Goal: Information Seeking & Learning: Learn about a topic

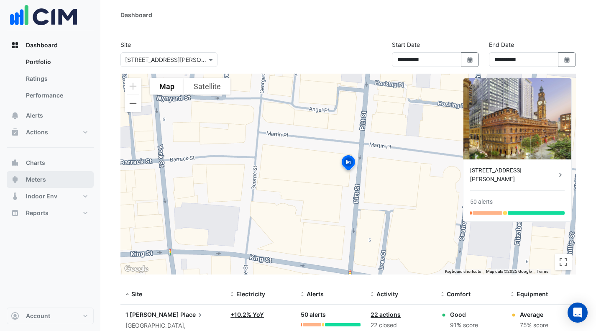
click at [38, 175] on button "Meters" at bounding box center [50, 179] width 87 height 17
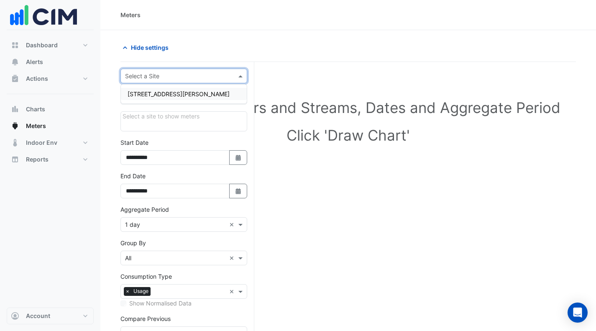
click at [239, 76] on span at bounding box center [242, 76] width 10 height 9
click at [198, 93] on div "[STREET_ADDRESS][PERSON_NAME]" at bounding box center [184, 94] width 126 height 12
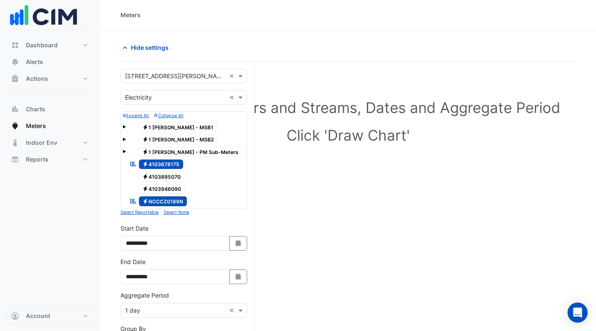
drag, startPoint x: 122, startPoint y: 139, endPoint x: 128, endPoint y: 139, distance: 5.5
click at [122, 139] on div "Expand All Collapse All Electricity 1 [PERSON_NAME] - MSB1 Electricity 1 [PERSO…" at bounding box center [184, 159] width 127 height 97
click at [126, 139] on div "Electricity 1 [PERSON_NAME] - MSB2" at bounding box center [184, 140] width 123 height 12
click at [123, 139] on span at bounding box center [124, 139] width 3 height 3
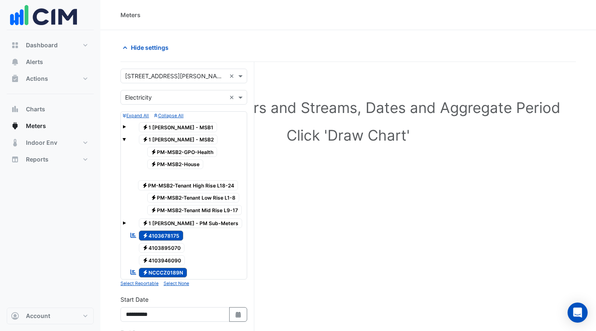
click at [186, 164] on span "Electricity PM-MSB2-House" at bounding box center [175, 164] width 57 height 10
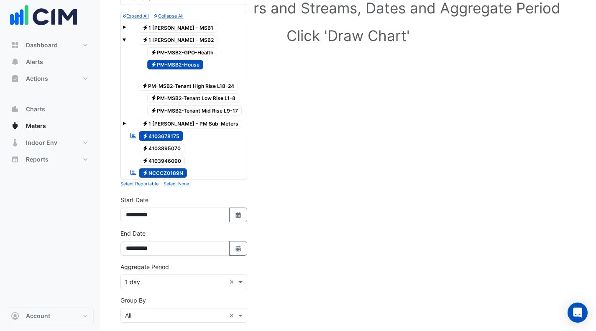
scroll to position [126, 0]
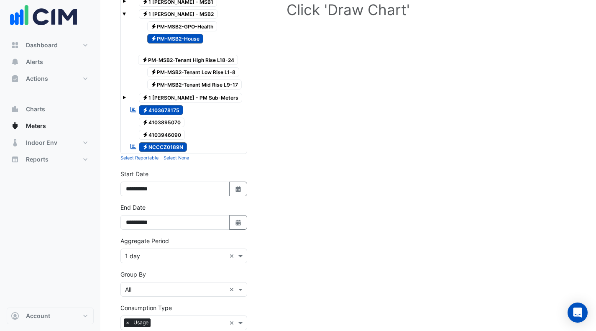
click at [237, 193] on button "Select Date" at bounding box center [238, 189] width 18 height 15
select select "*"
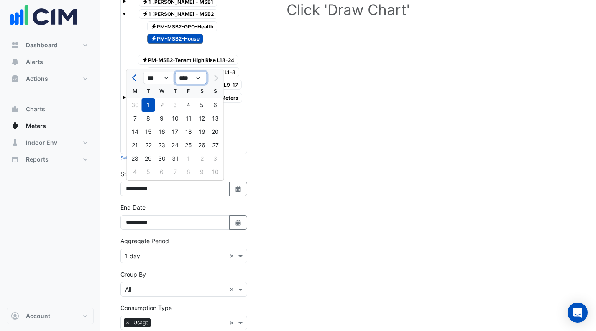
click at [197, 78] on select "**** **** **** **** **** **** **** **** **** **** ****" at bounding box center [191, 78] width 32 height 13
select select "****"
click at [175, 72] on select "**** **** **** **** **** **** **** **** **** **** ****" at bounding box center [191, 78] width 32 height 13
click at [134, 108] on div "1" at bounding box center [135, 104] width 13 height 13
type input "**********"
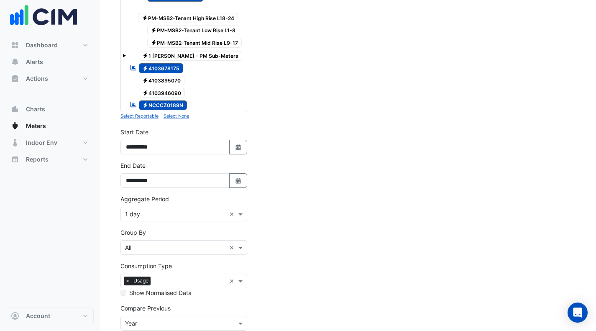
scroll to position [225, 0]
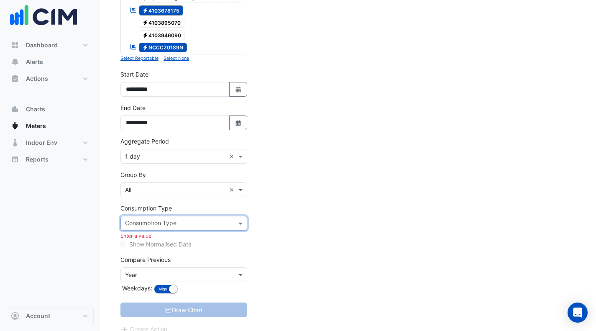
click at [240, 224] on span at bounding box center [242, 223] width 10 height 9
click at [164, 278] on div "Demand" at bounding box center [184, 278] width 126 height 12
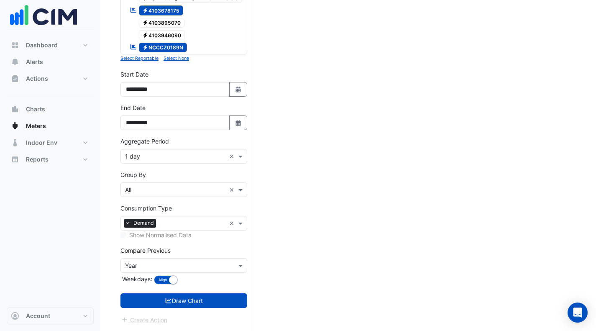
click at [196, 302] on button "Draw Chart" at bounding box center [184, 300] width 127 height 15
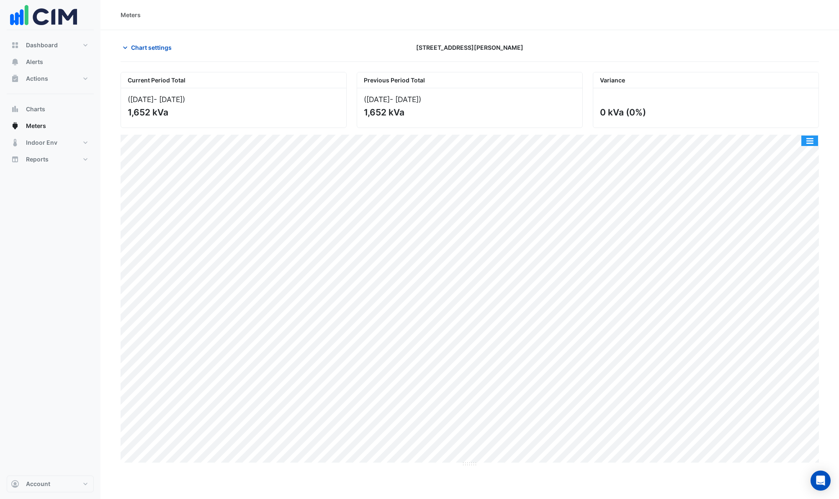
click at [597, 141] on button "button" at bounding box center [809, 141] width 17 height 10
click at [597, 50] on div at bounding box center [706, 47] width 236 height 15
click at [597, 143] on button "button" at bounding box center [809, 141] width 17 height 10
click at [150, 46] on span "Chart settings" at bounding box center [151, 47] width 41 height 9
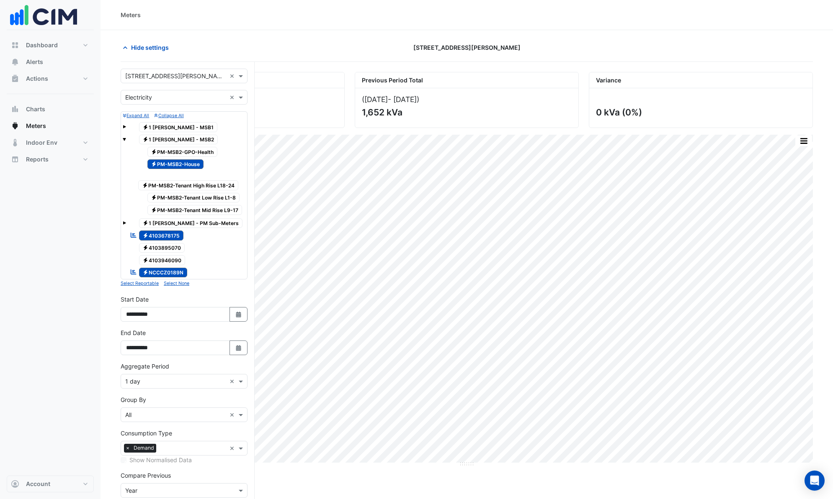
click at [173, 235] on span "Electricity 4103678175" at bounding box center [161, 236] width 45 height 10
click at [175, 270] on span "Electricity NCCCZ0189N" at bounding box center [163, 273] width 49 height 10
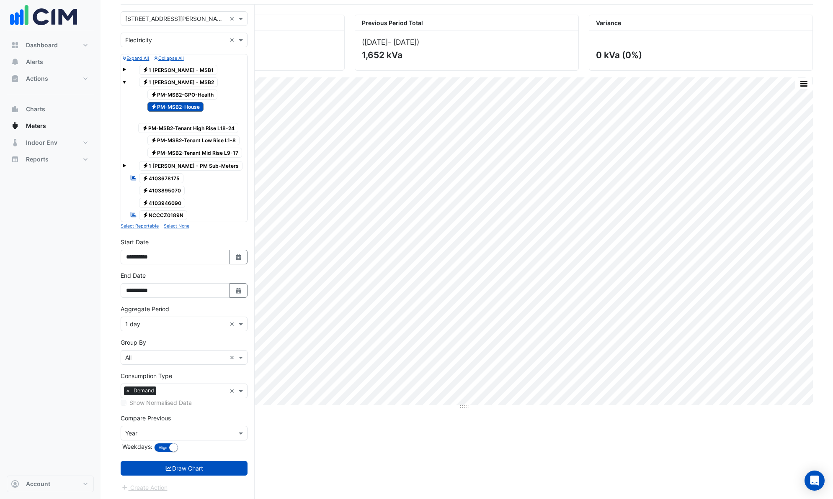
click at [204, 318] on button "Draw Chart" at bounding box center [184, 468] width 127 height 15
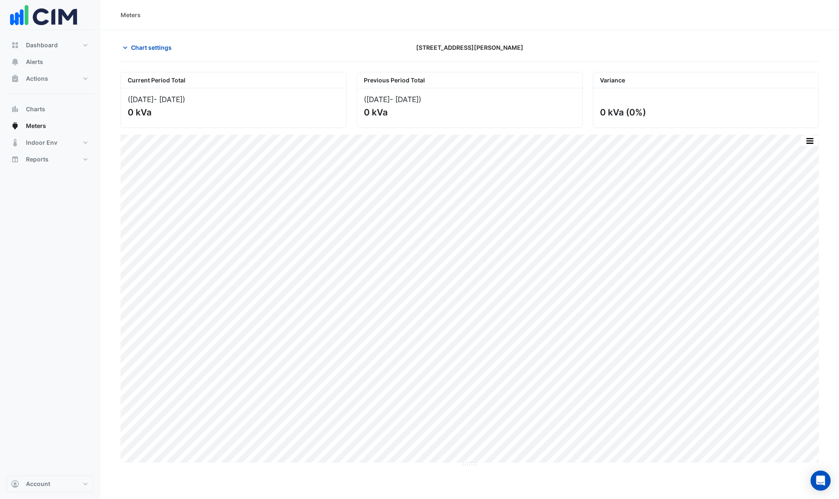
click at [136, 46] on span "Chart settings" at bounding box center [151, 47] width 41 height 9
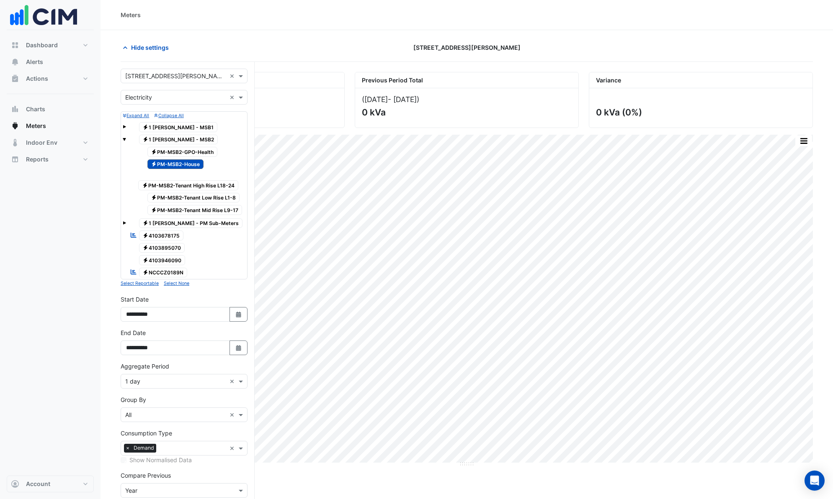
click at [181, 165] on span "Electricity PM-MSB2-House" at bounding box center [175, 164] width 57 height 10
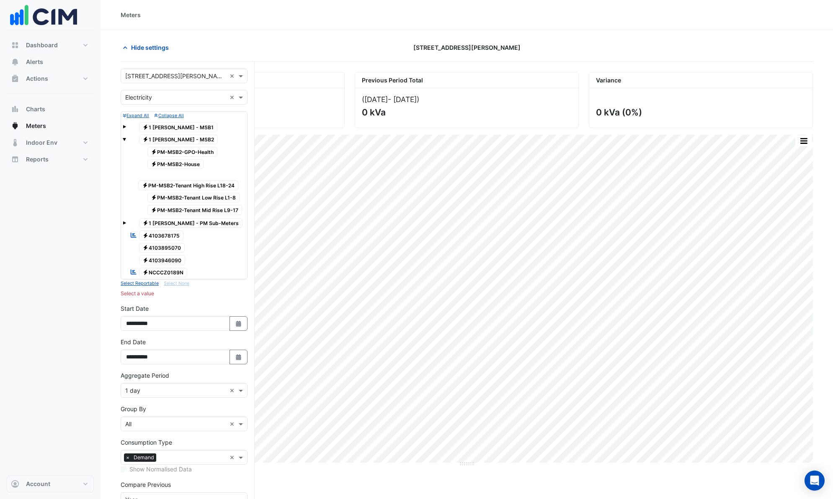
click at [181, 165] on span "Electricity PM-MSB2-House" at bounding box center [175, 164] width 57 height 10
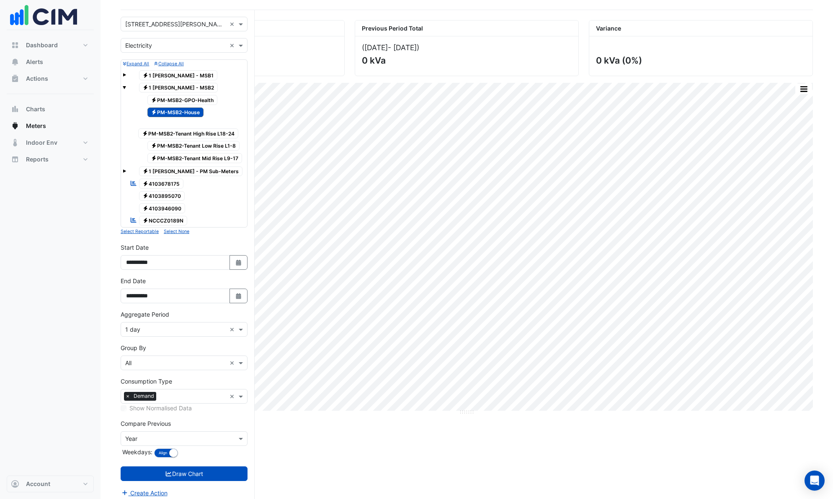
scroll to position [57, 0]
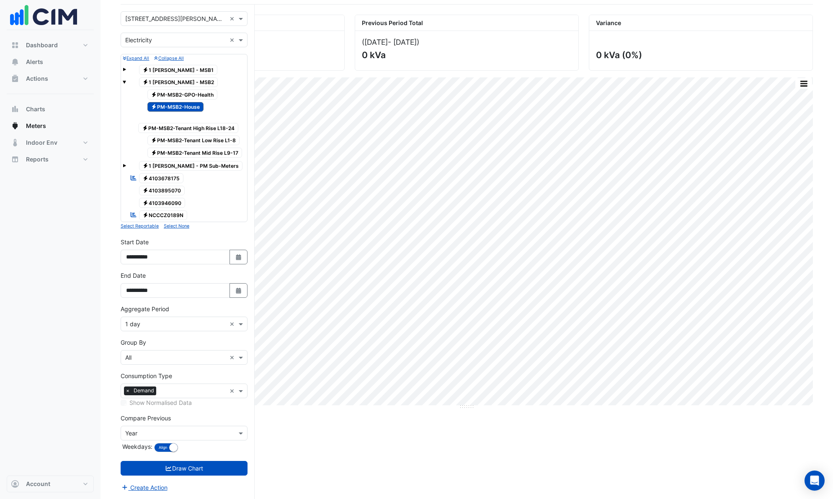
click at [166, 177] on span "Electricity 4103678175" at bounding box center [161, 178] width 45 height 10
click at [162, 107] on span "Electricity PM-MSB2-House" at bounding box center [175, 107] width 57 height 10
click at [208, 318] on button "Draw Chart" at bounding box center [184, 468] width 127 height 15
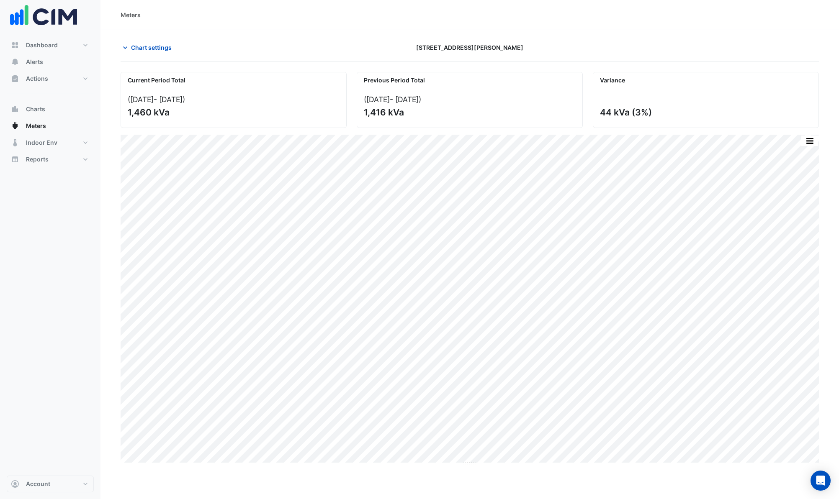
click at [131, 46] on button "Chart settings" at bounding box center [149, 47] width 57 height 15
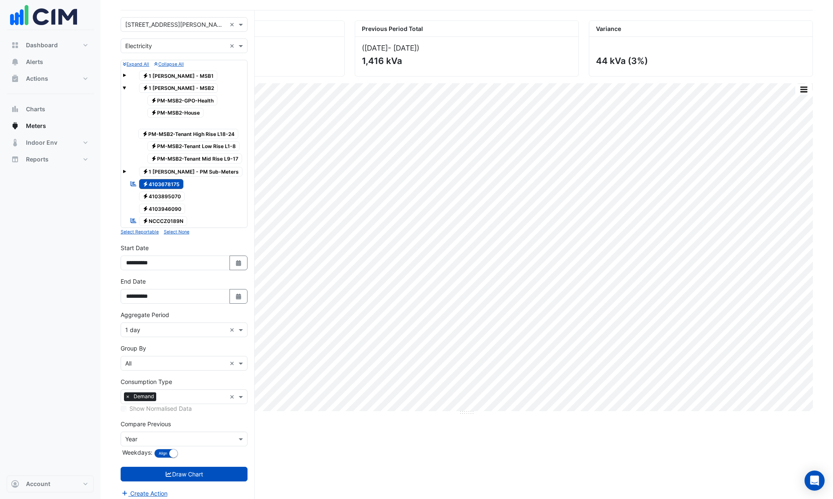
scroll to position [57, 0]
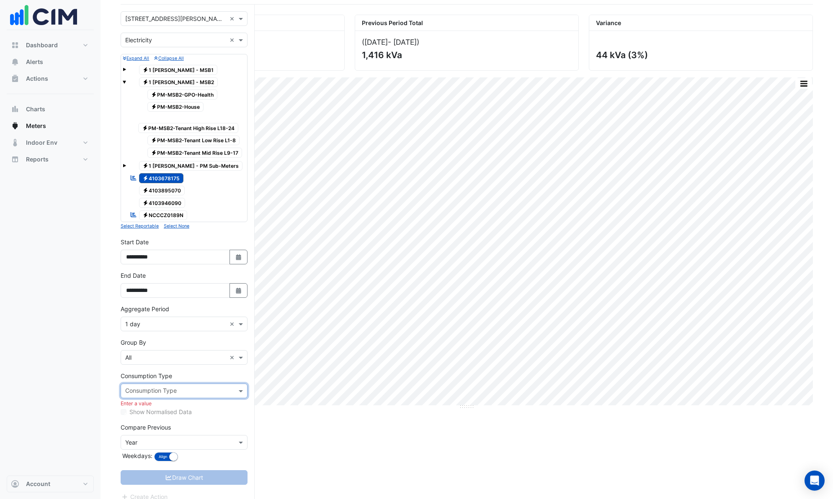
click at [241, 318] on span at bounding box center [242, 391] width 10 height 9
click at [148, 318] on div "Usage" at bounding box center [184, 409] width 126 height 12
click at [190, 318] on button "Draw Chart" at bounding box center [184, 468] width 127 height 15
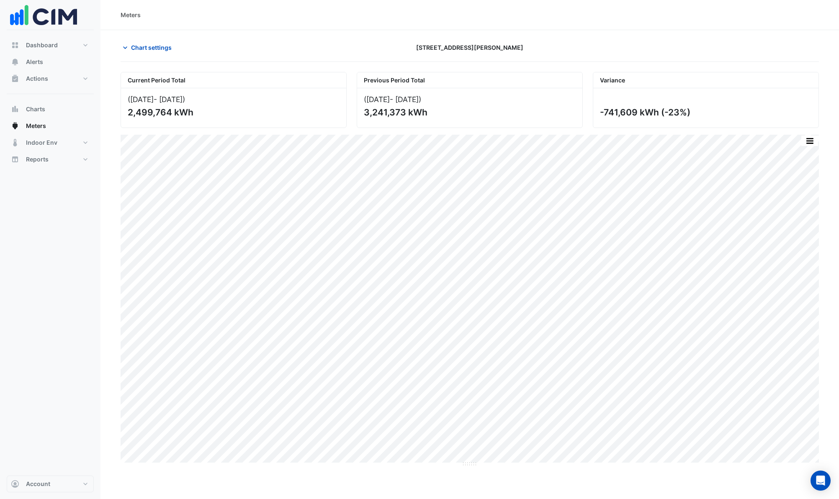
click at [126, 46] on icon "button" at bounding box center [125, 48] width 8 height 8
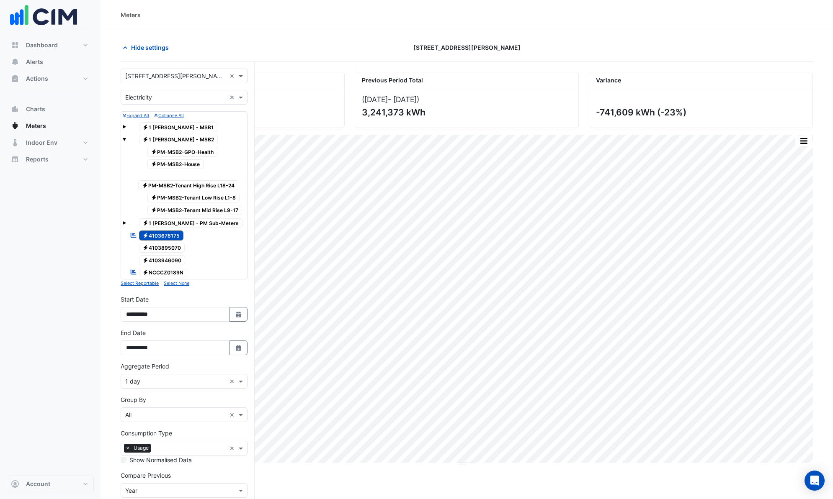
click at [23, 219] on div "Dashboard Portfolio Ratings Performance Alerts Actions Site Manager Charts" at bounding box center [50, 253] width 87 height 446
click at [597, 49] on div at bounding box center [701, 47] width 234 height 15
click at [165, 140] on span "Electricity 1 [PERSON_NAME] - MSB2" at bounding box center [178, 140] width 79 height 10
click at [159, 237] on span "Electricity 4103678175" at bounding box center [161, 236] width 45 height 10
click at [171, 139] on span "Electricity 1 [PERSON_NAME] - MSB2" at bounding box center [178, 140] width 79 height 10
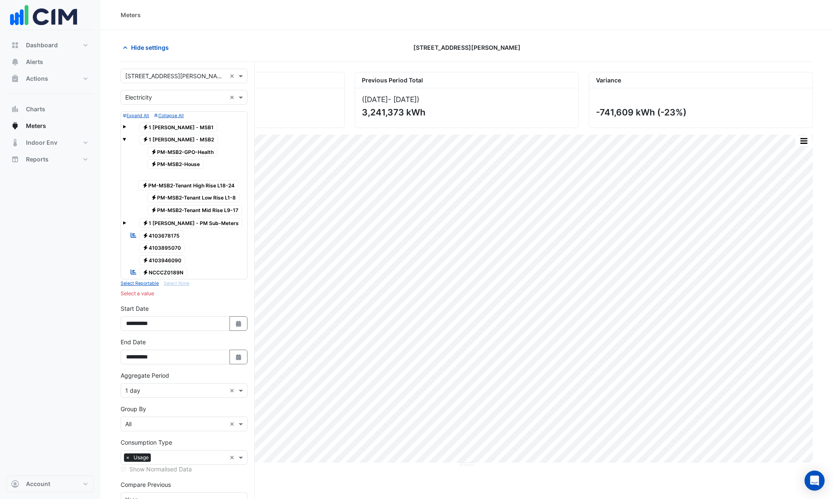
click at [171, 139] on span "Electricity 1 [PERSON_NAME] - MSB2" at bounding box center [178, 140] width 79 height 10
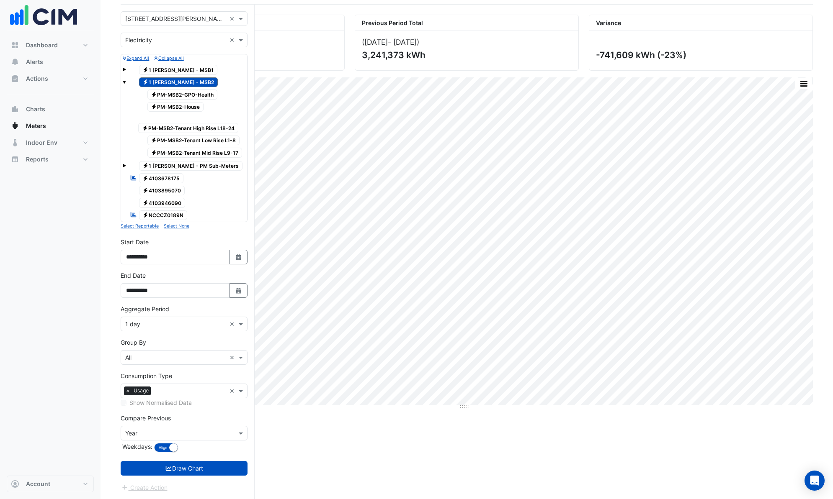
click at [216, 318] on button "Draw Chart" at bounding box center [184, 468] width 127 height 15
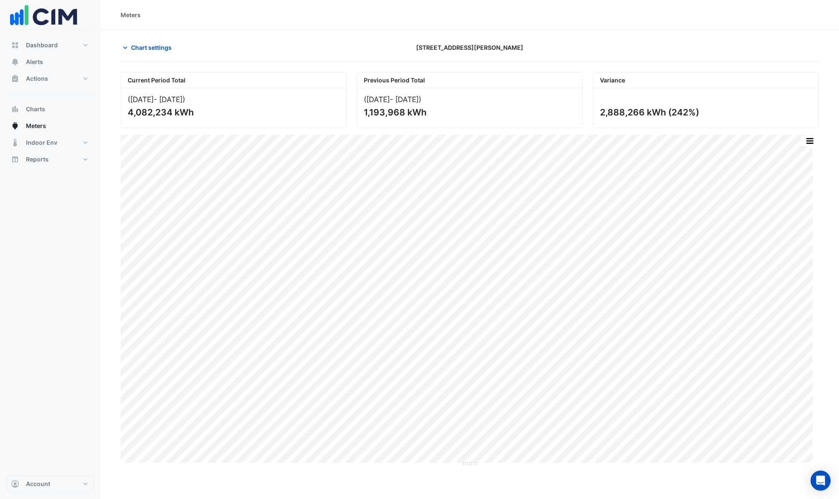
click at [157, 48] on span "Chart settings" at bounding box center [151, 47] width 41 height 9
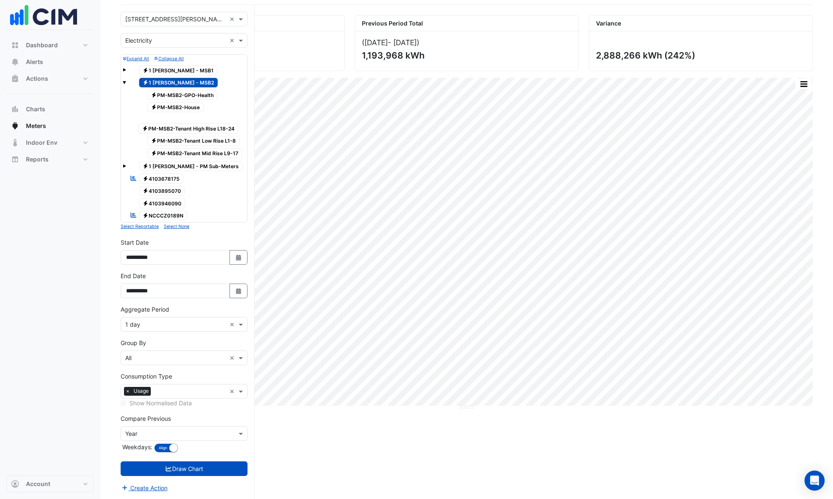
scroll to position [57, 0]
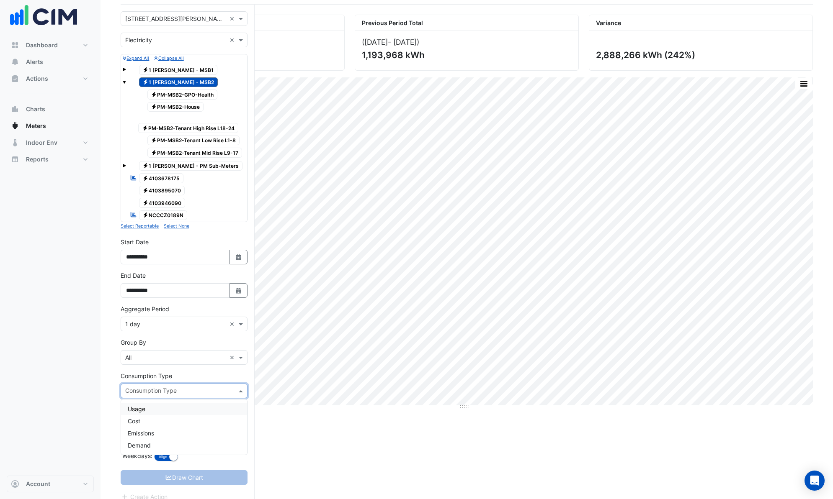
click at [203, 318] on input "text" at bounding box center [179, 392] width 108 height 9
click at [157, 318] on div "Demand" at bounding box center [184, 446] width 126 height 12
click at [178, 318] on button "Draw Chart" at bounding box center [184, 468] width 127 height 15
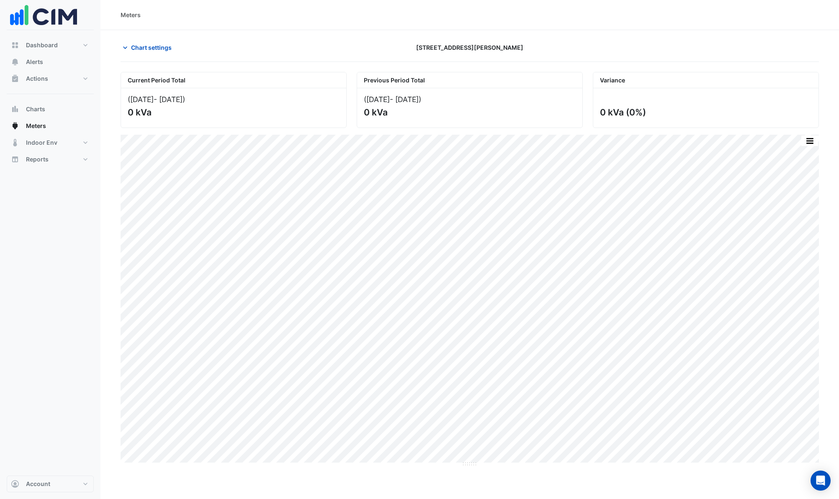
click at [154, 49] on span "Chart settings" at bounding box center [151, 47] width 41 height 9
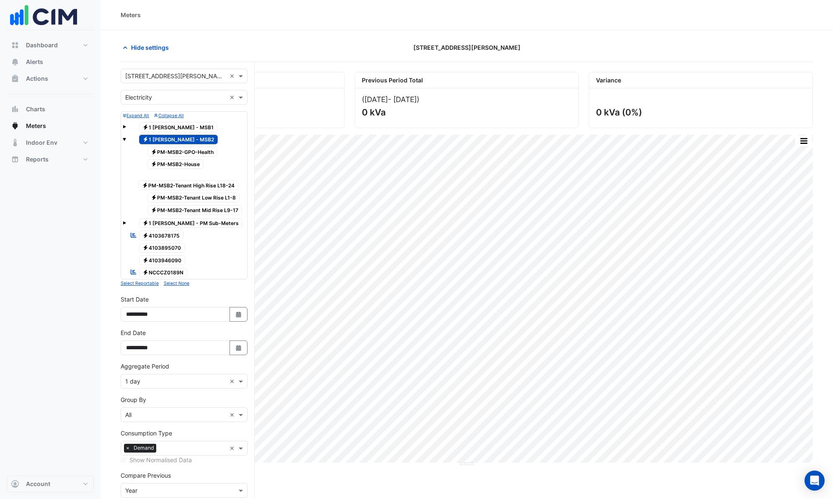
click at [190, 162] on span "Electricity PM-MSB2-House" at bounding box center [175, 164] width 57 height 10
click at [173, 138] on span "Electricity 1 [PERSON_NAME] - MSB2" at bounding box center [178, 140] width 79 height 10
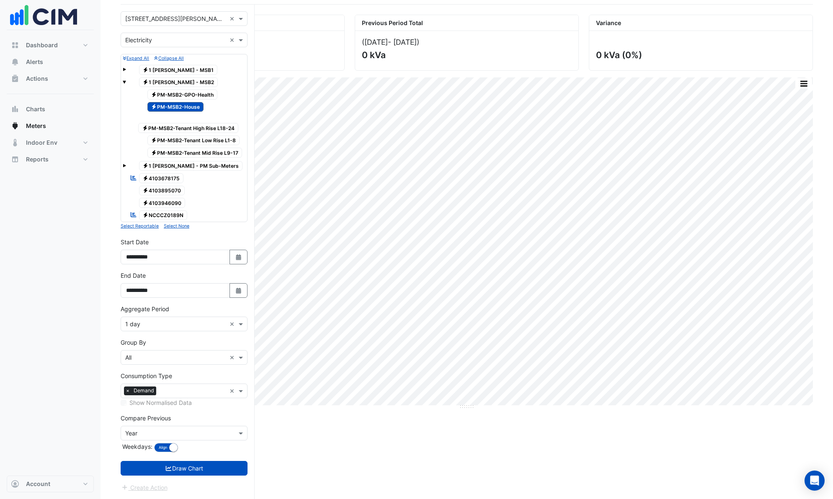
click at [186, 318] on button "Draw Chart" at bounding box center [184, 468] width 127 height 15
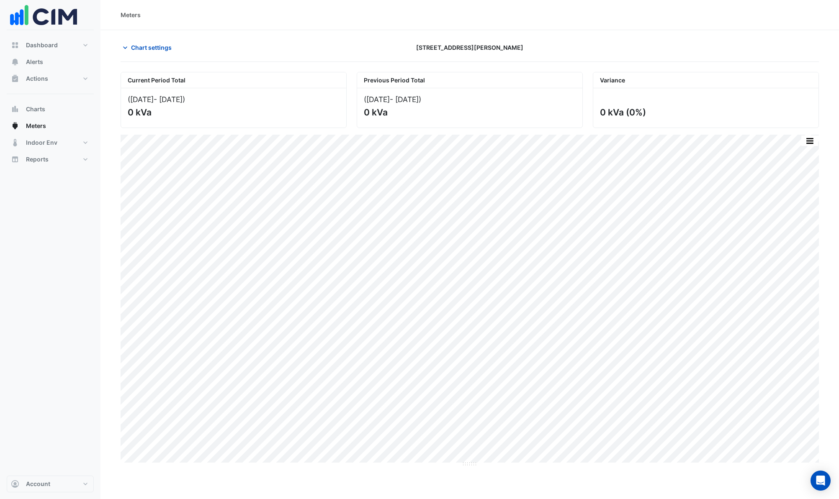
click at [161, 47] on span "Chart settings" at bounding box center [151, 47] width 41 height 9
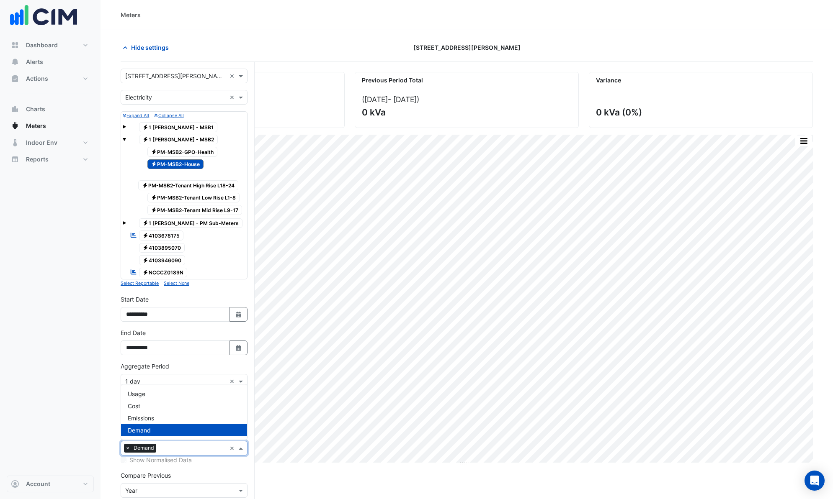
click at [240, 318] on span at bounding box center [242, 448] width 10 height 9
click at [155, 318] on div "Usage" at bounding box center [184, 394] width 126 height 12
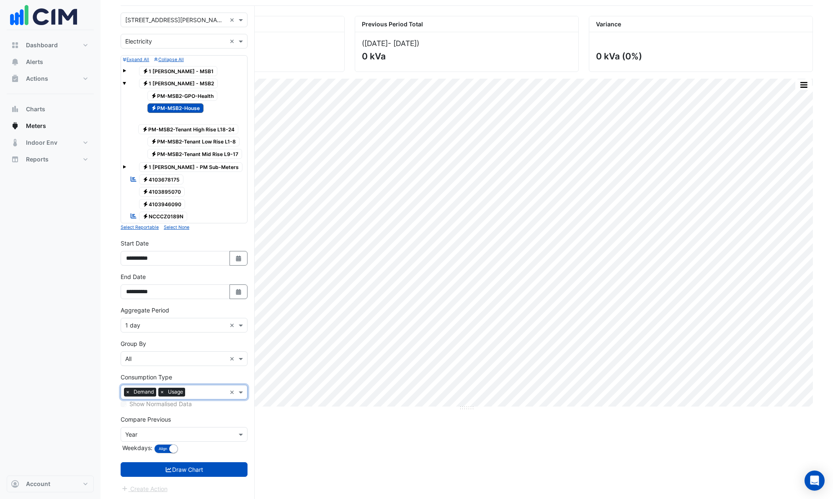
scroll to position [57, 0]
click at [127, 318] on span "×" at bounding box center [128, 391] width 8 height 8
click at [186, 318] on button "Draw Chart" at bounding box center [184, 468] width 127 height 15
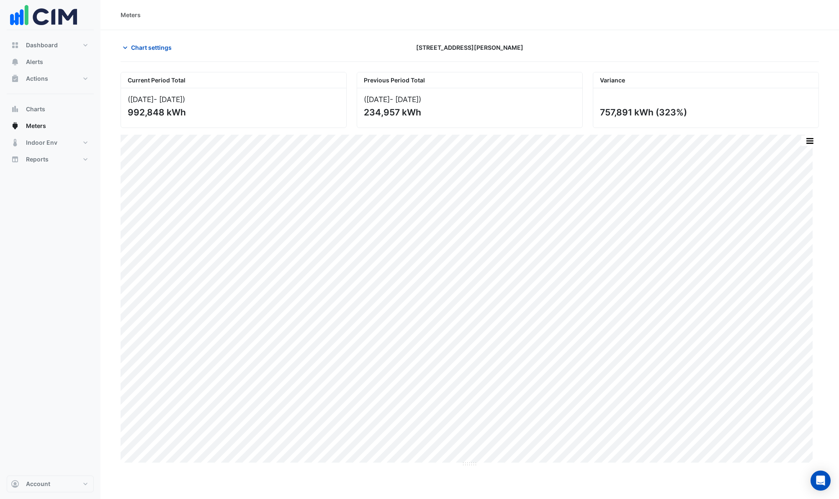
click at [147, 46] on span "Chart settings" at bounding box center [151, 47] width 41 height 9
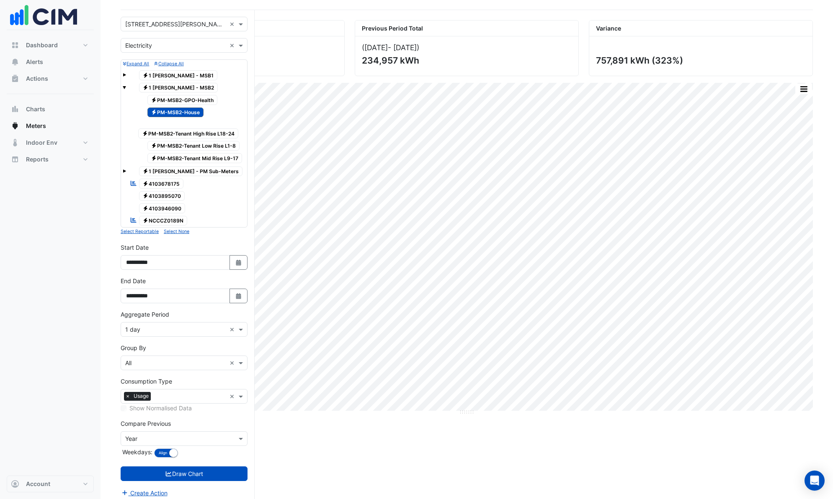
scroll to position [57, 0]
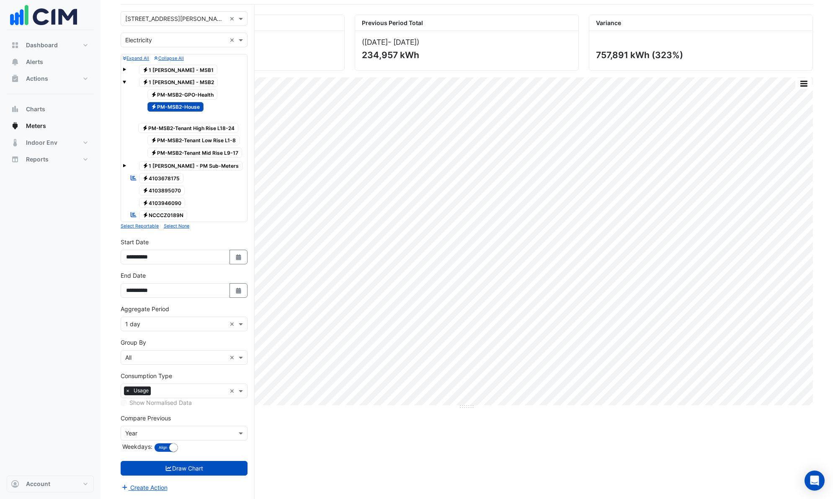
click at [408, 318] on div "Current Period Total ([DATE] - [DATE] ) 992,848 kWh Previous Period Total ([DAT…" at bounding box center [467, 257] width 692 height 485
click at [241, 318] on span at bounding box center [242, 324] width 10 height 9
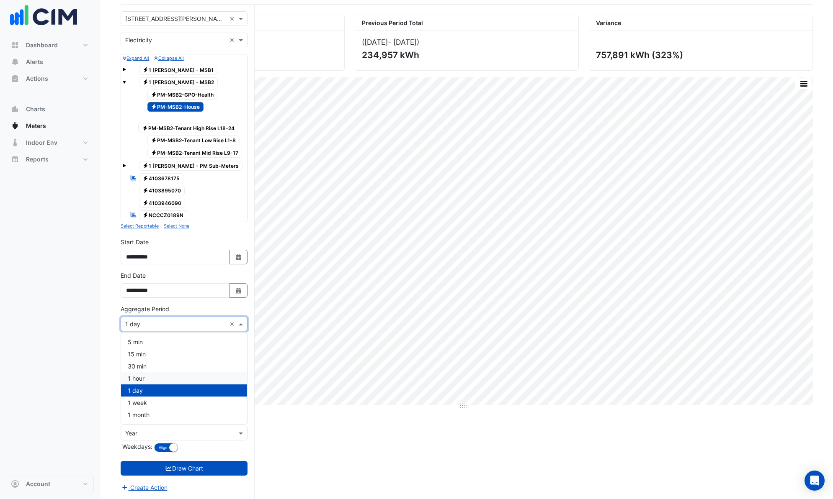
click at [160, 318] on div "1 hour" at bounding box center [184, 379] width 126 height 12
click at [241, 318] on span at bounding box center [242, 357] width 10 height 9
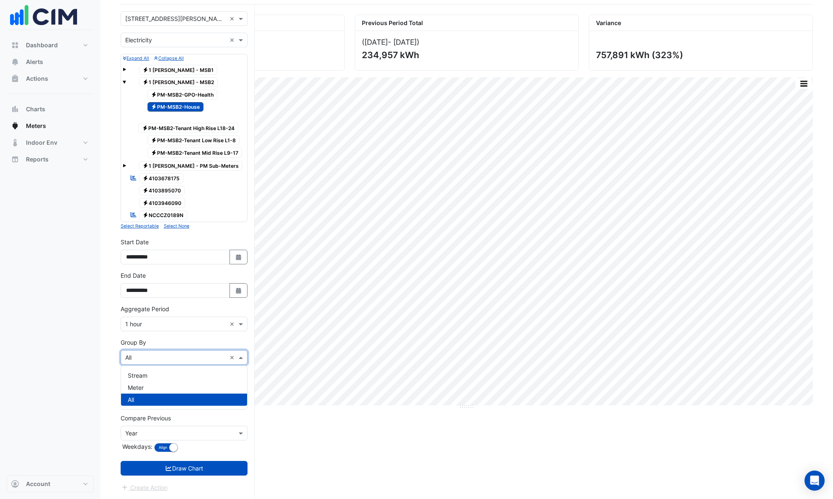
click at [241, 318] on span at bounding box center [242, 357] width 10 height 9
click at [203, 318] on button "Draw Chart" at bounding box center [184, 468] width 127 height 15
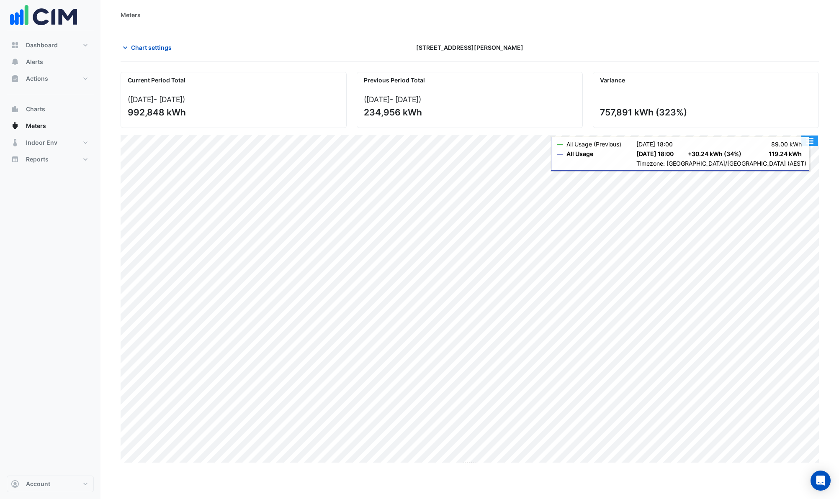
click at [597, 145] on button "button" at bounding box center [809, 141] width 17 height 10
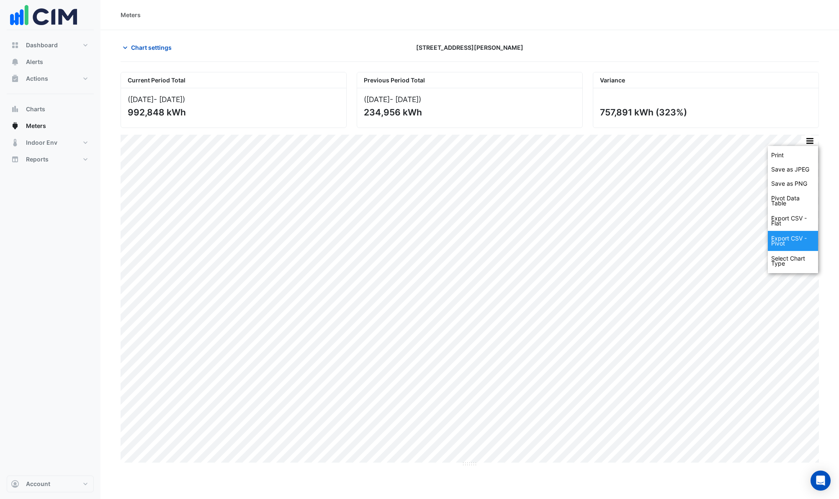
click at [597, 242] on div "Export CSV - Pivot" at bounding box center [793, 241] width 50 height 20
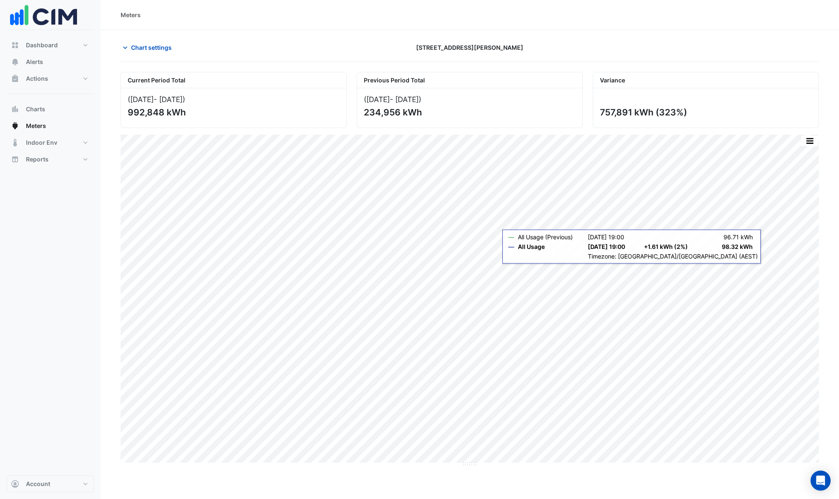
click at [126, 48] on icon "button" at bounding box center [125, 47] width 4 height 3
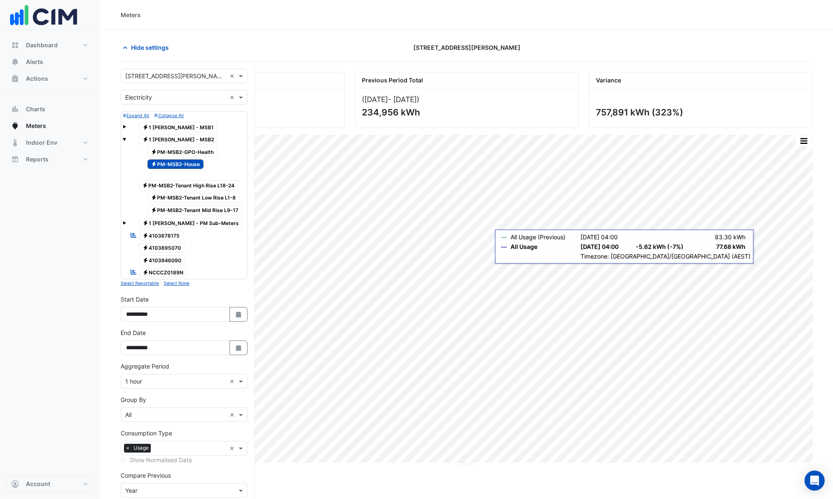
click at [201, 149] on span "Electricity PM-MSB2-GPO-Health" at bounding box center [182, 152] width 70 height 10
click at [177, 169] on div "Electricity PM-MSB2-House" at bounding box center [170, 165] width 69 height 12
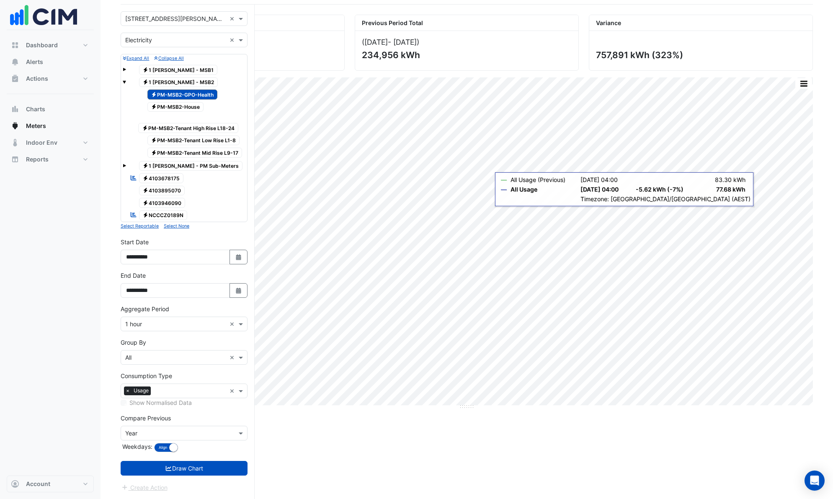
click at [197, 318] on button "Draw Chart" at bounding box center [184, 468] width 127 height 15
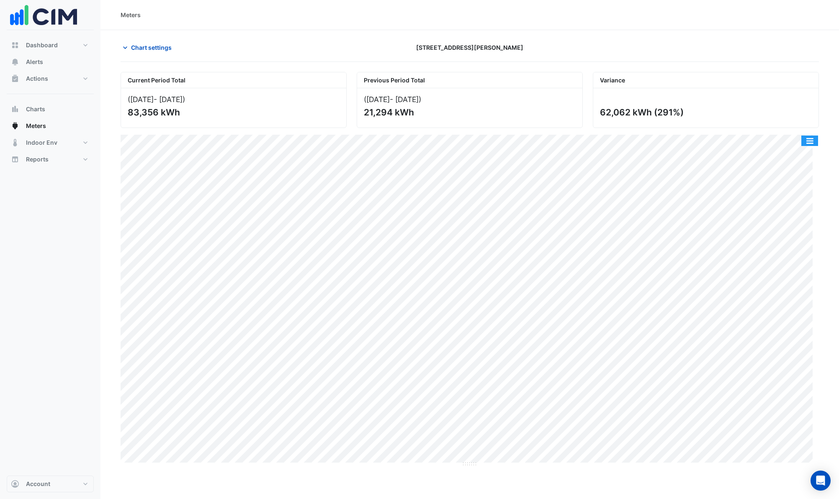
click at [597, 139] on button "button" at bounding box center [809, 141] width 17 height 10
click at [597, 221] on div "Export CSV - Flat" at bounding box center [793, 221] width 50 height 20
click at [36, 123] on span "Meters" at bounding box center [36, 126] width 20 height 8
click at [126, 51] on icon "button" at bounding box center [125, 48] width 8 height 8
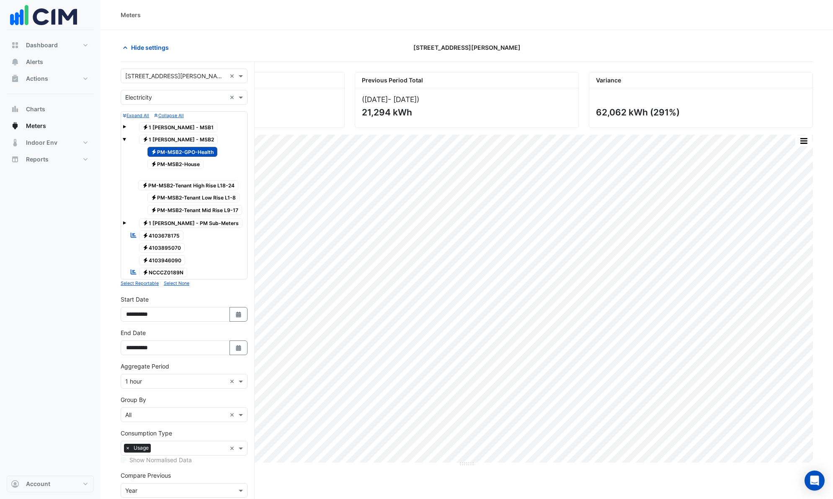
click at [186, 154] on span "Electricity PM-MSB2-GPO-Health" at bounding box center [182, 152] width 70 height 10
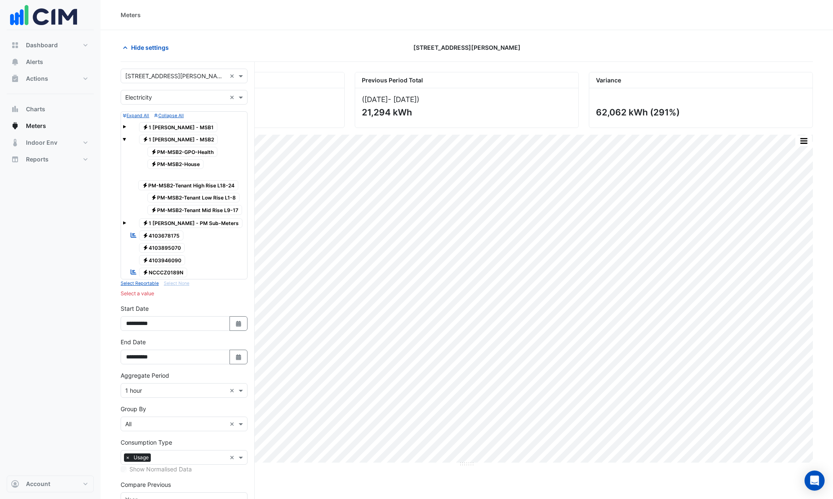
click at [186, 154] on span "Electricity PM-MSB2-GPO-Health" at bounding box center [182, 152] width 70 height 10
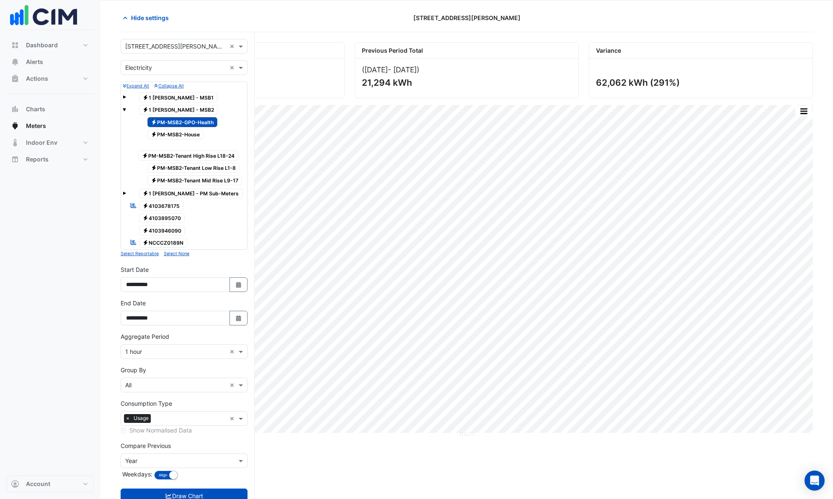
scroll to position [57, 0]
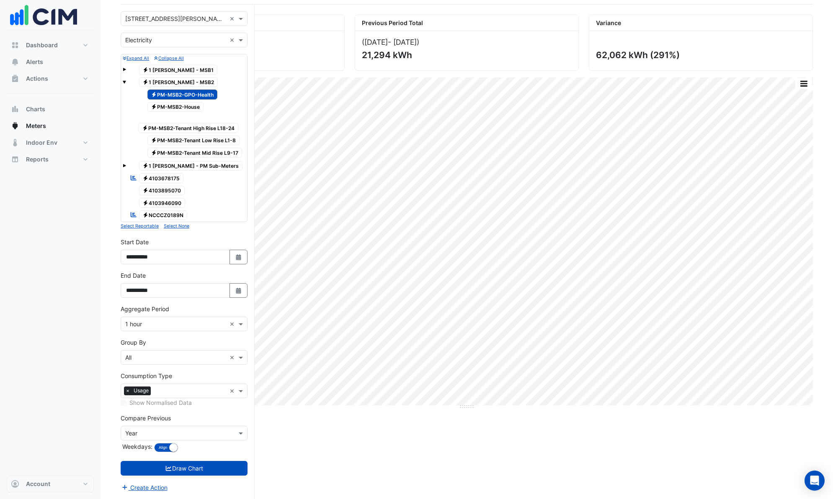
click at [128, 318] on span "×" at bounding box center [128, 391] width 8 height 8
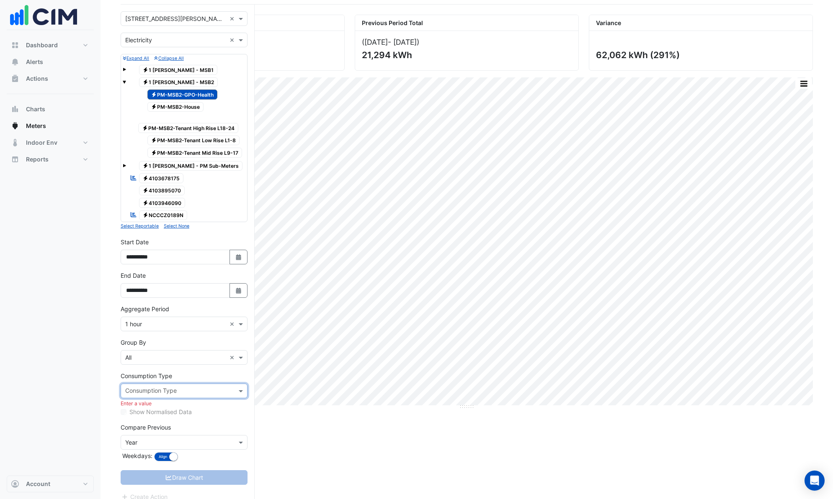
click at [240, 318] on span at bounding box center [242, 391] width 10 height 9
click at [156, 318] on div "Demand" at bounding box center [184, 446] width 126 height 12
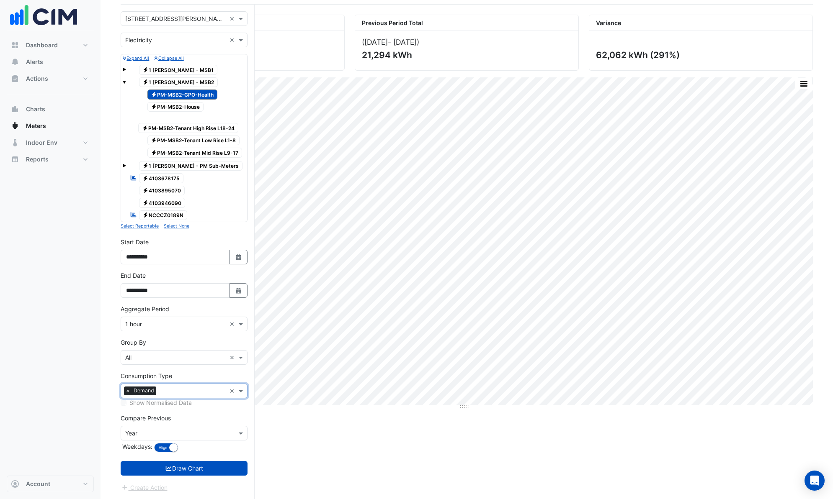
click at [200, 318] on button "Draw Chart" at bounding box center [184, 468] width 127 height 15
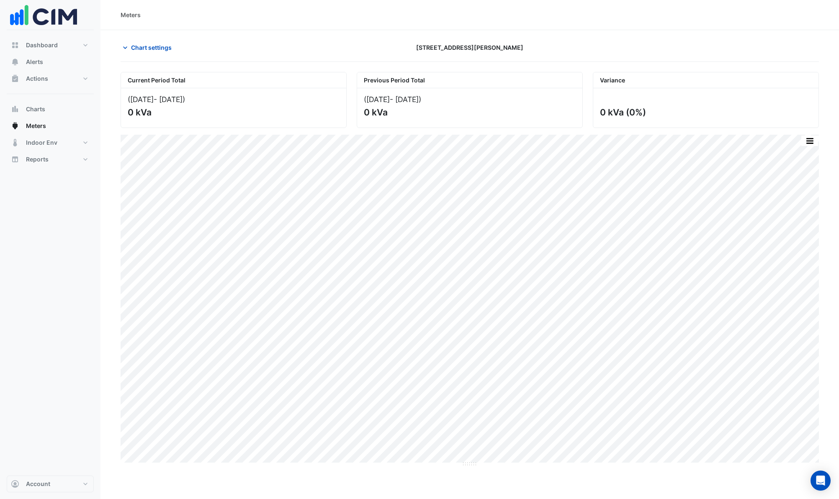
click at [130, 48] on button "Chart settings" at bounding box center [149, 47] width 57 height 15
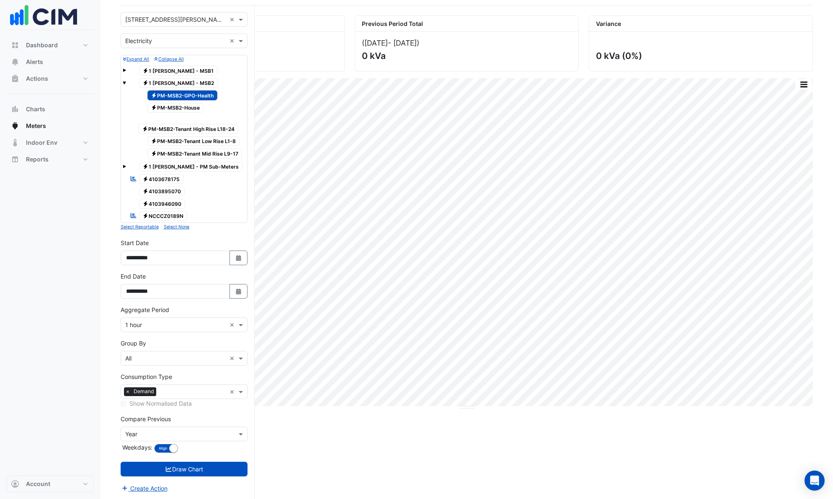
scroll to position [57, 0]
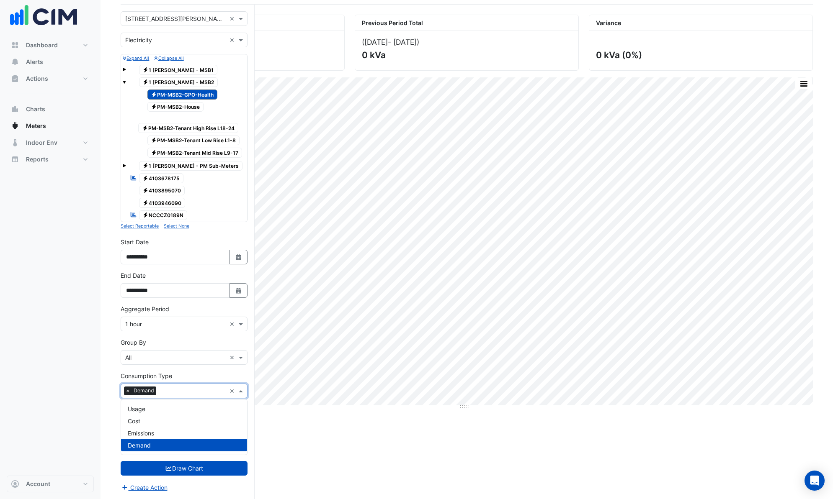
click at [241, 318] on span at bounding box center [242, 391] width 10 height 9
click at [133, 318] on div "Cost" at bounding box center [184, 421] width 126 height 12
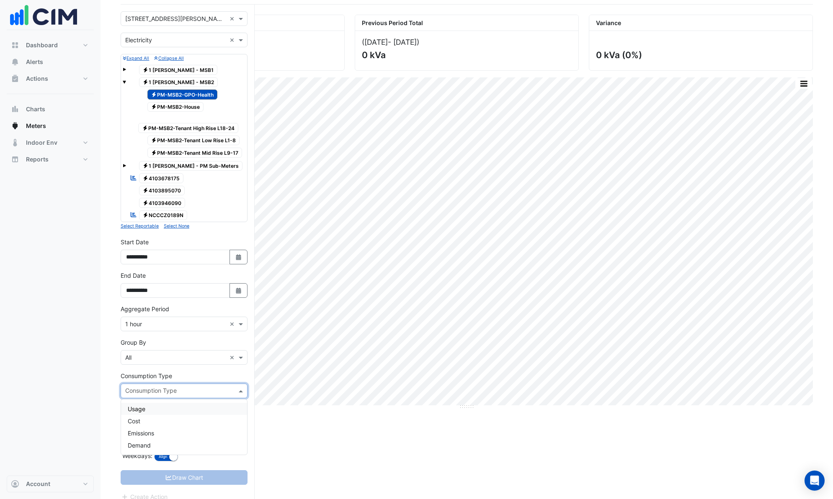
click at [241, 318] on span at bounding box center [242, 391] width 10 height 9
click at [142, 318] on span "Usage" at bounding box center [137, 409] width 18 height 7
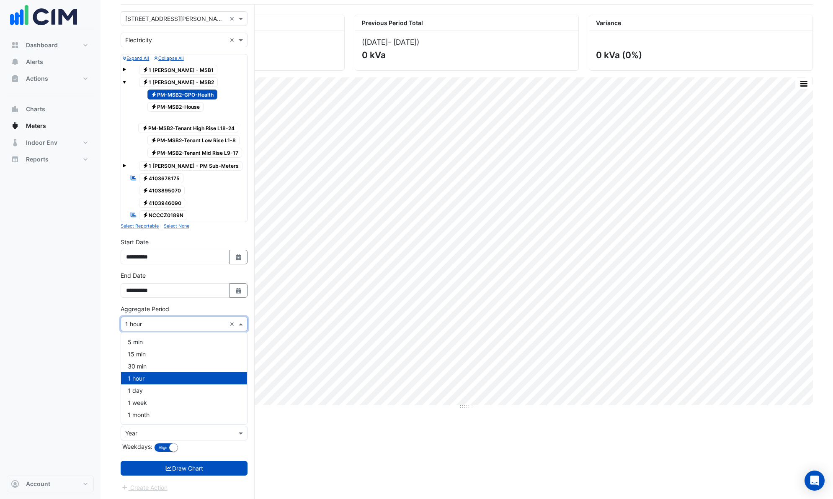
click at [135, 318] on input "text" at bounding box center [175, 324] width 101 height 9
click at [151, 318] on div "1 hour" at bounding box center [184, 379] width 126 height 12
click at [203, 318] on button "Draw Chart" at bounding box center [184, 468] width 127 height 15
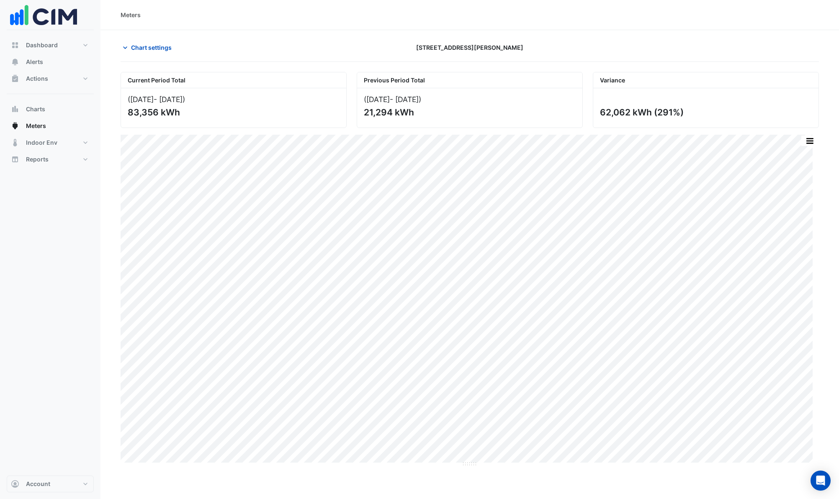
click at [146, 47] on span "Chart settings" at bounding box center [151, 47] width 41 height 9
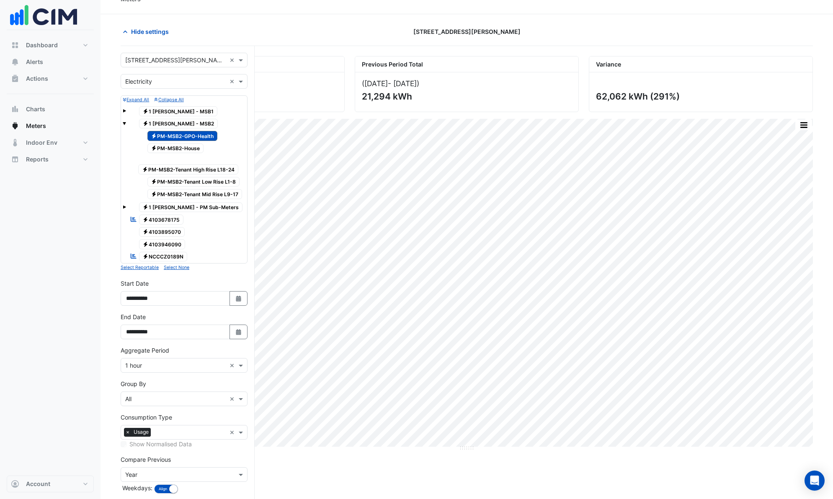
scroll to position [15, 0]
click at [182, 123] on span "Electricity 1 [PERSON_NAME] - MSB2" at bounding box center [178, 124] width 79 height 10
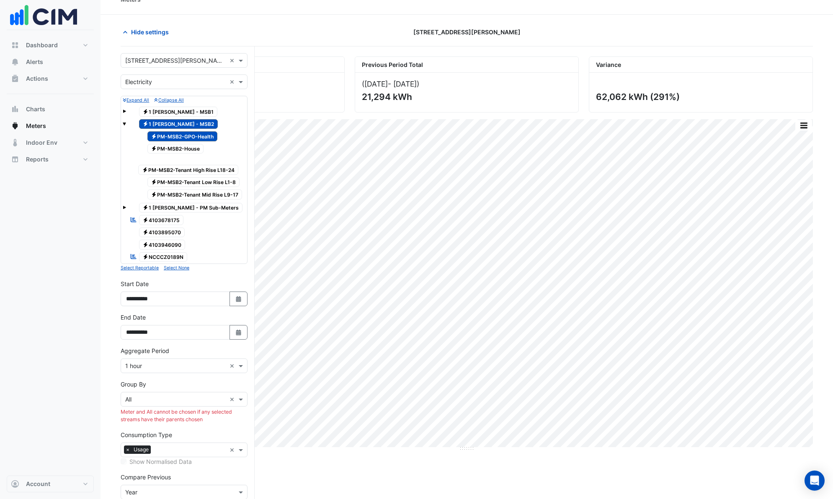
click at [193, 138] on span "Electricity PM-MSB2-GPO-Health" at bounding box center [182, 136] width 70 height 10
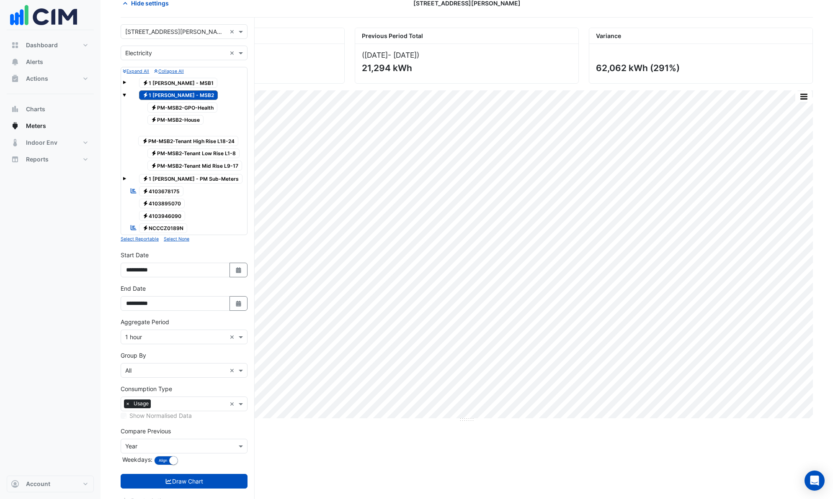
scroll to position [57, 0]
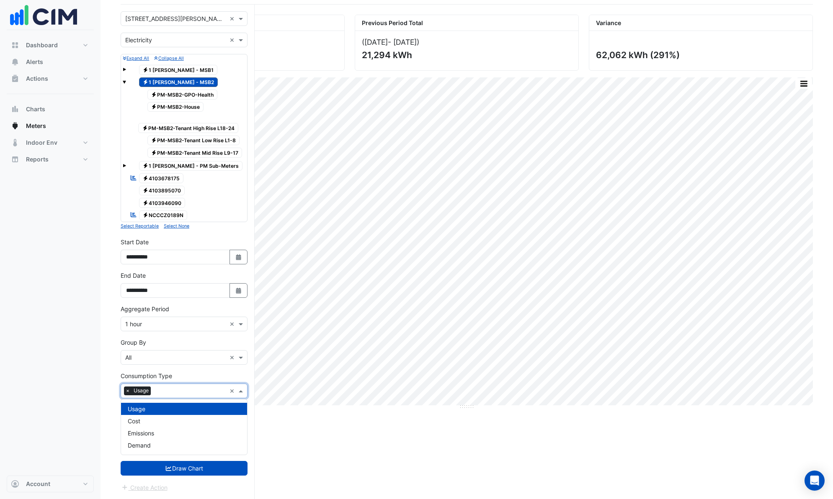
click at [241, 318] on span at bounding box center [242, 391] width 10 height 9
click at [148, 318] on span "Demand" at bounding box center [139, 445] width 23 height 7
click at [128, 318] on span "×" at bounding box center [128, 391] width 8 height 8
click at [181, 318] on button "Draw Chart" at bounding box center [184, 468] width 127 height 15
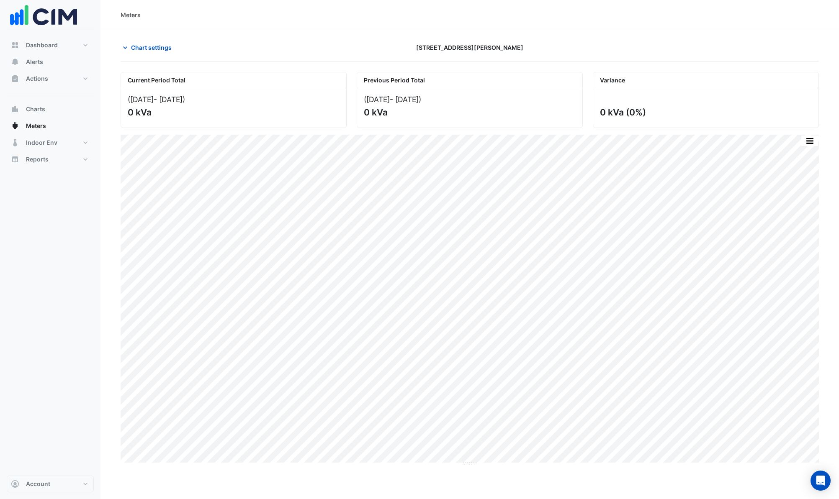
click at [155, 47] on span "Chart settings" at bounding box center [151, 47] width 41 height 9
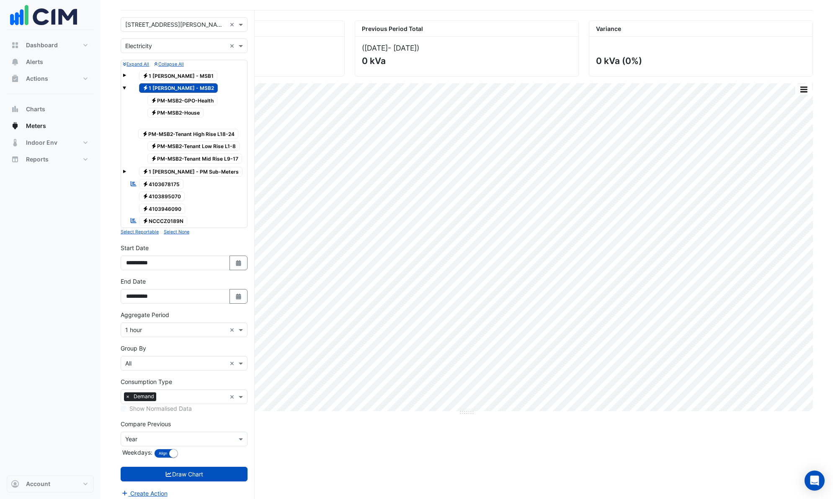
scroll to position [57, 0]
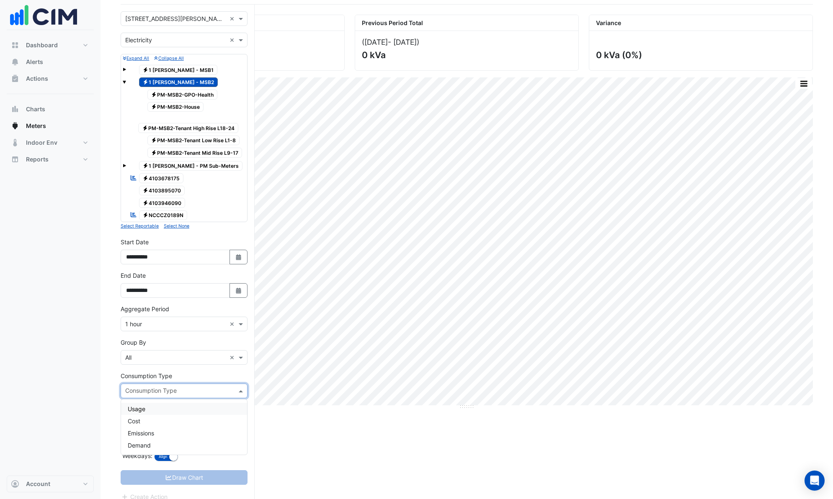
click at [243, 318] on span at bounding box center [242, 391] width 10 height 9
click at [150, 318] on div "Usage" at bounding box center [184, 409] width 126 height 12
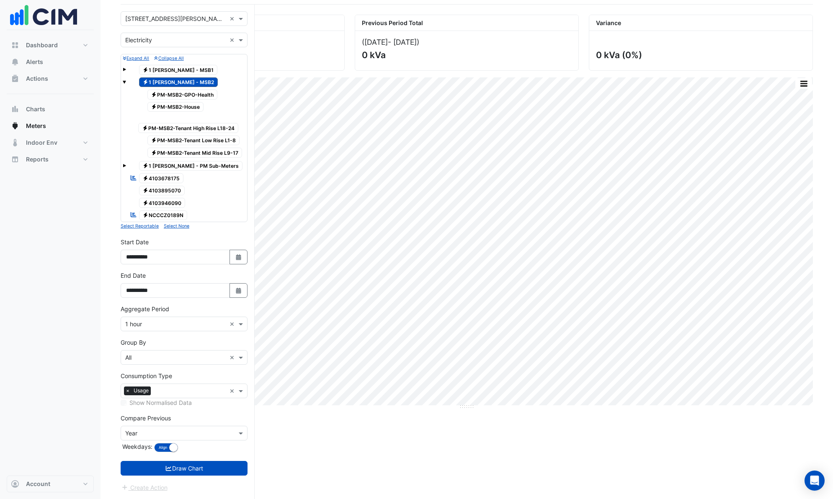
click at [189, 318] on button "Draw Chart" at bounding box center [184, 468] width 127 height 15
